Goal: Information Seeking & Learning: Learn about a topic

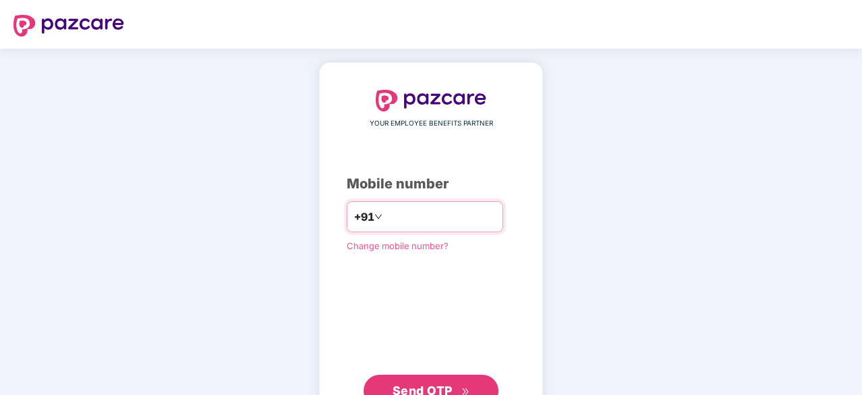
click at [449, 213] on input "number" at bounding box center [440, 217] width 111 height 22
type input "**********"
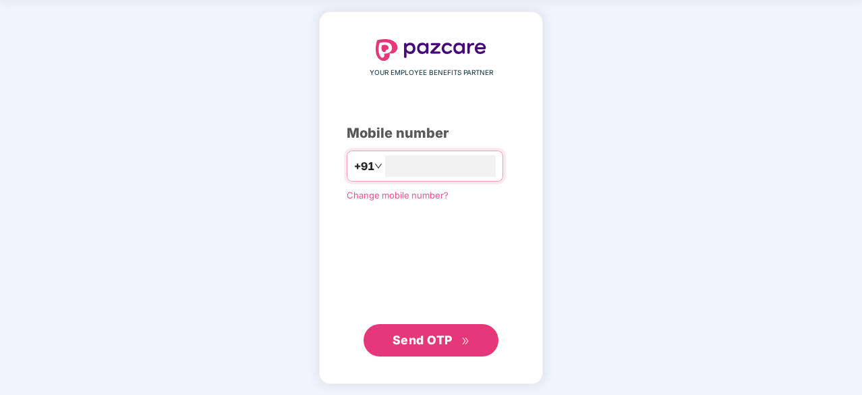
click at [430, 345] on span "Send OTP" at bounding box center [432, 340] width 78 height 19
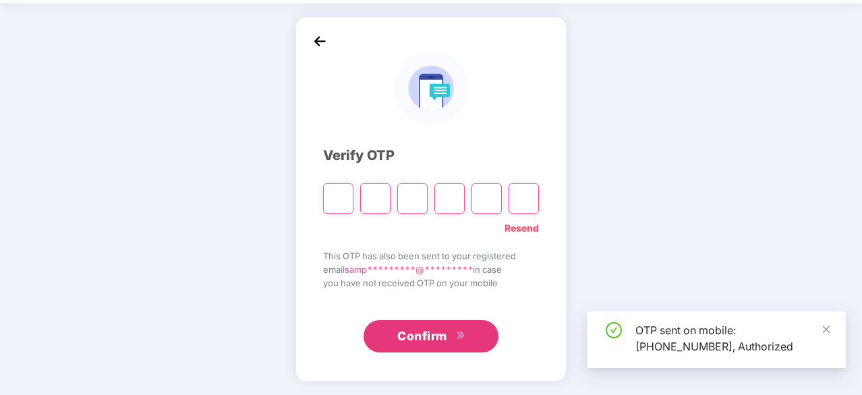
scroll to position [45, 0]
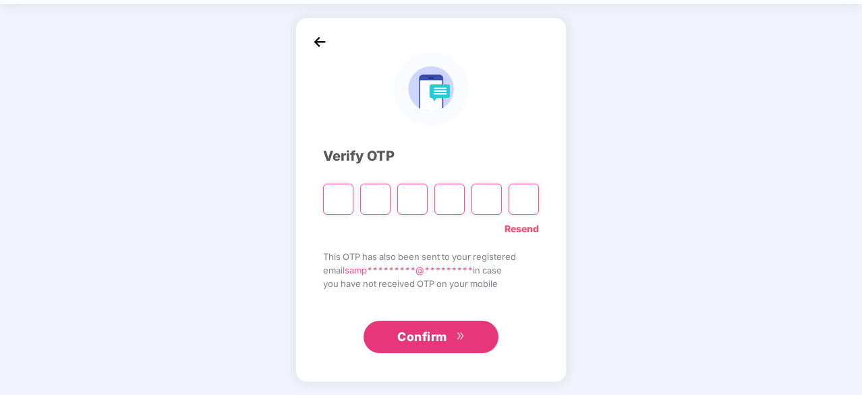
type input "*"
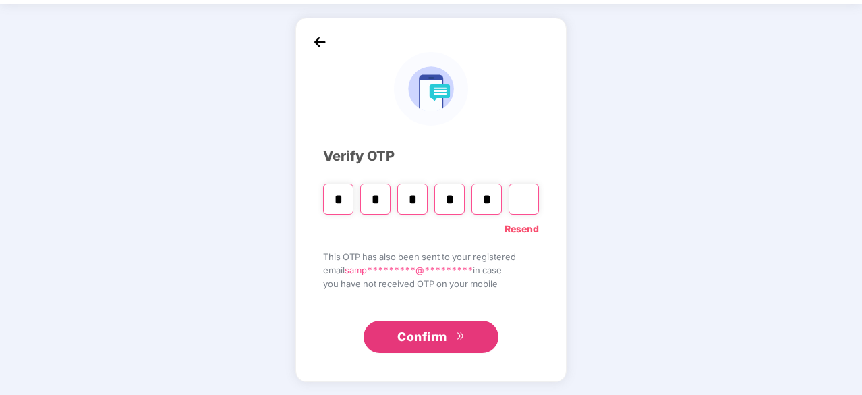
type input "*"
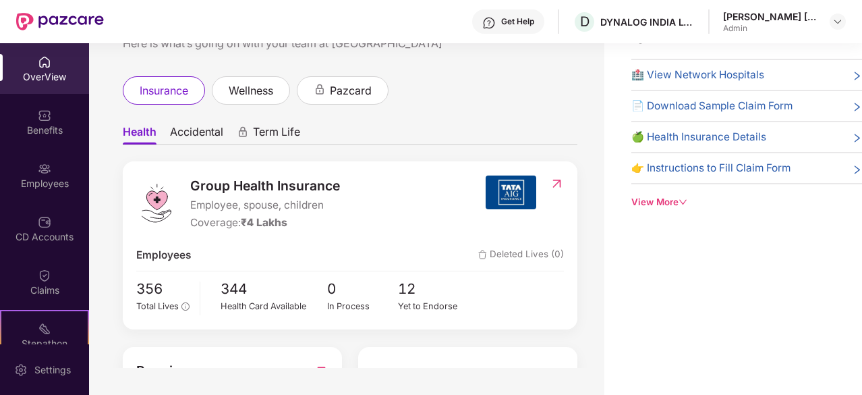
scroll to position [19, 0]
click at [208, 126] on span "Accidental" at bounding box center [196, 136] width 53 height 20
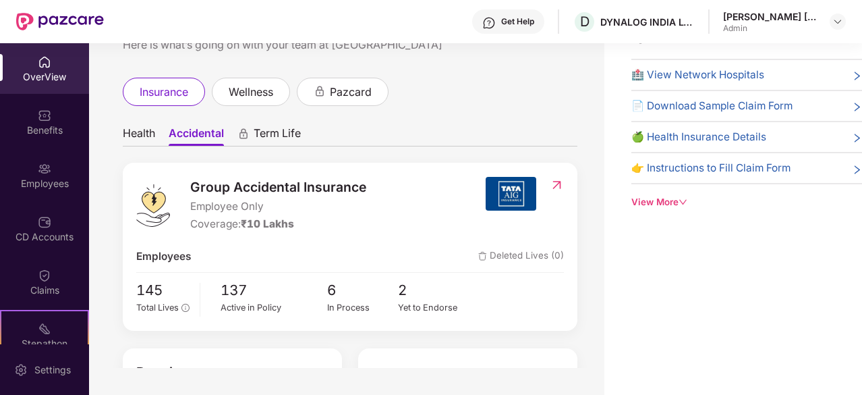
click at [297, 126] on span "Term Life" at bounding box center [277, 136] width 47 height 20
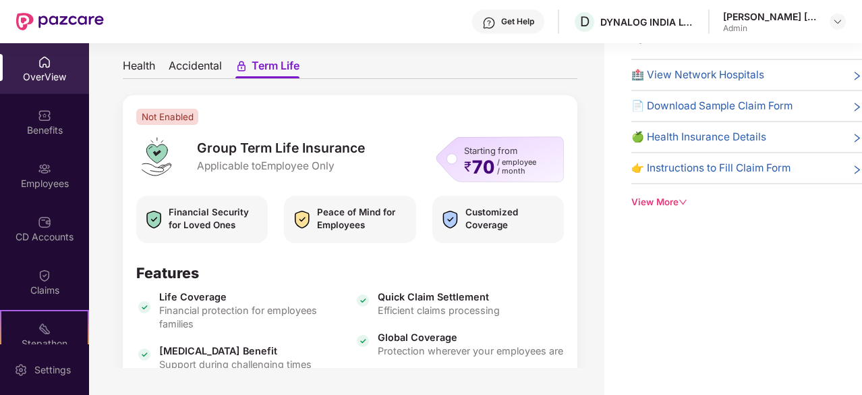
scroll to position [154, 0]
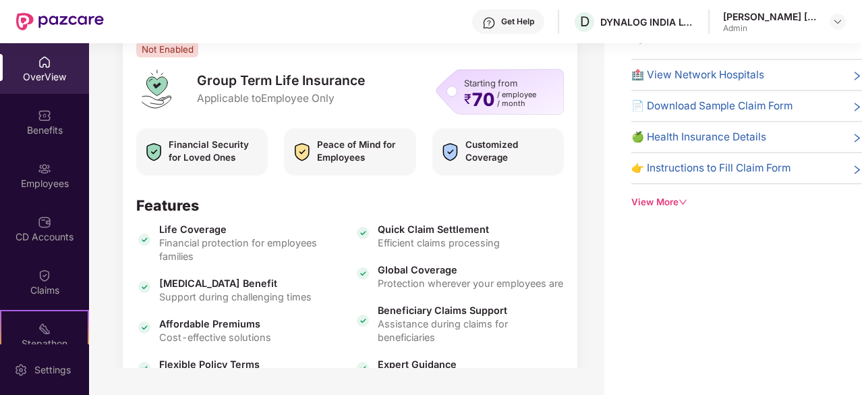
click at [451, 81] on div "Starting from ₹ 70 / employee / month" at bounding box center [500, 92] width 128 height 46
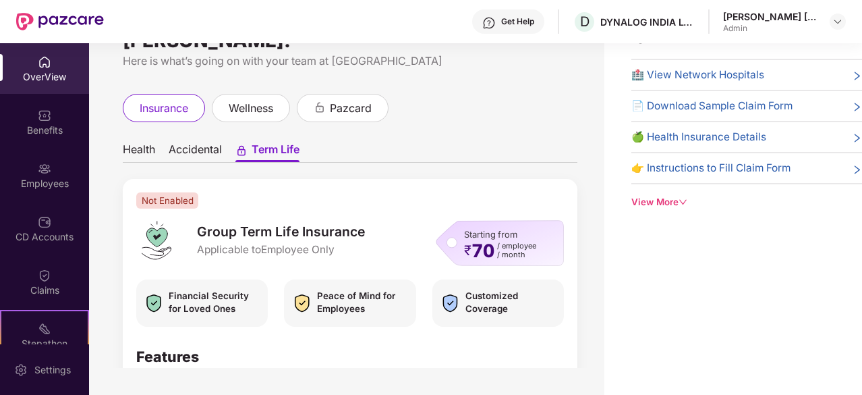
scroll to position [0, 0]
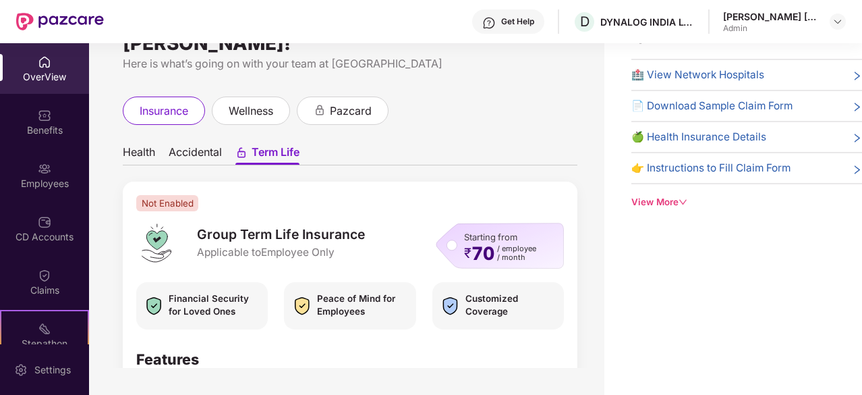
click at [146, 145] on span "Health" at bounding box center [139, 155] width 32 height 20
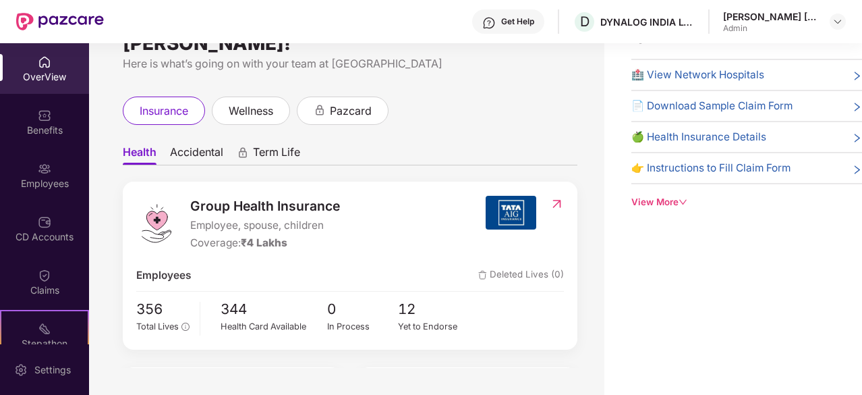
click at [196, 138] on ul "Health Accidental Term Life" at bounding box center [350, 151] width 455 height 27
click at [197, 145] on span "Accidental" at bounding box center [196, 155] width 53 height 20
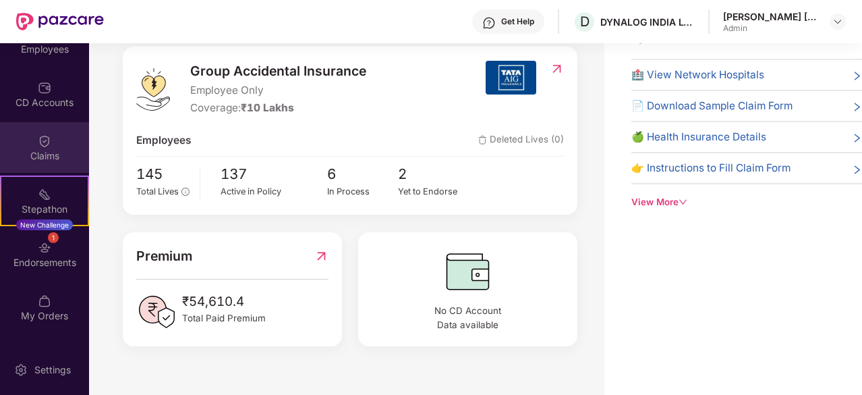
scroll to position [135, 0]
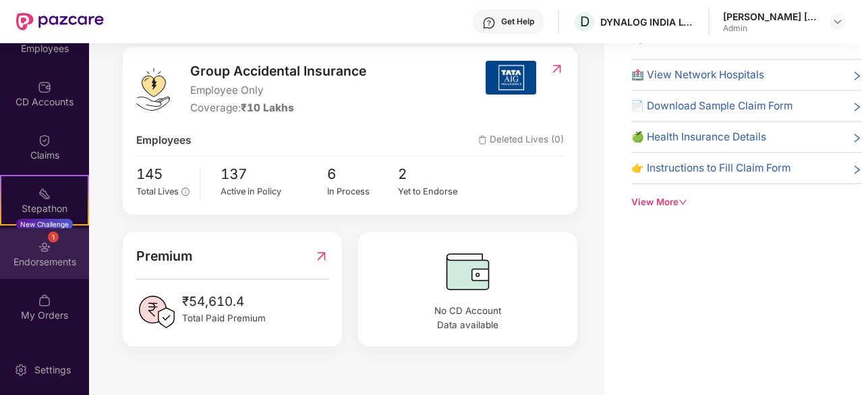
click at [57, 260] on div "Endorsements" at bounding box center [44, 261] width 89 height 13
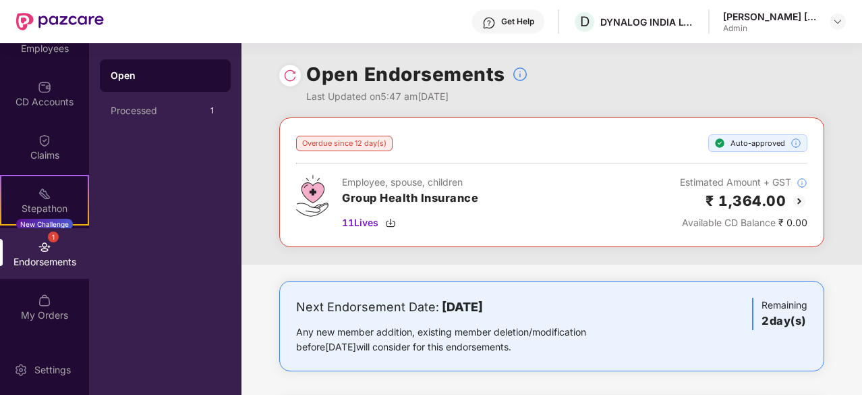
scroll to position [135, 0]
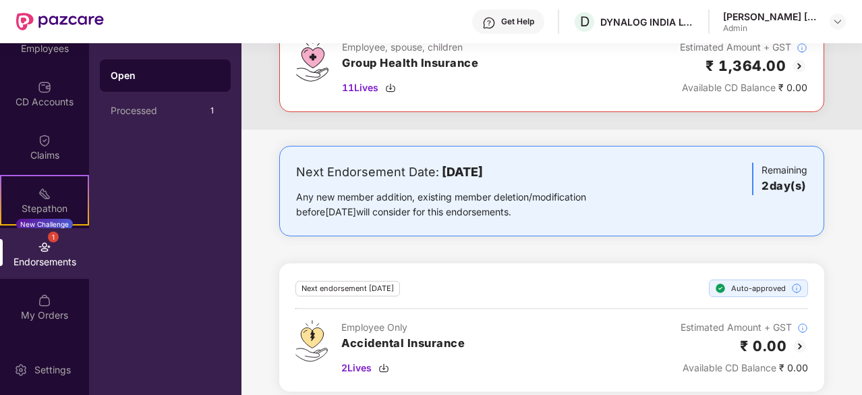
click at [464, 217] on div "Any new member addition, existing member deletion/modification before [DATE] wi…" at bounding box center [462, 205] width 333 height 30
